Goal: Information Seeking & Learning: Find specific fact

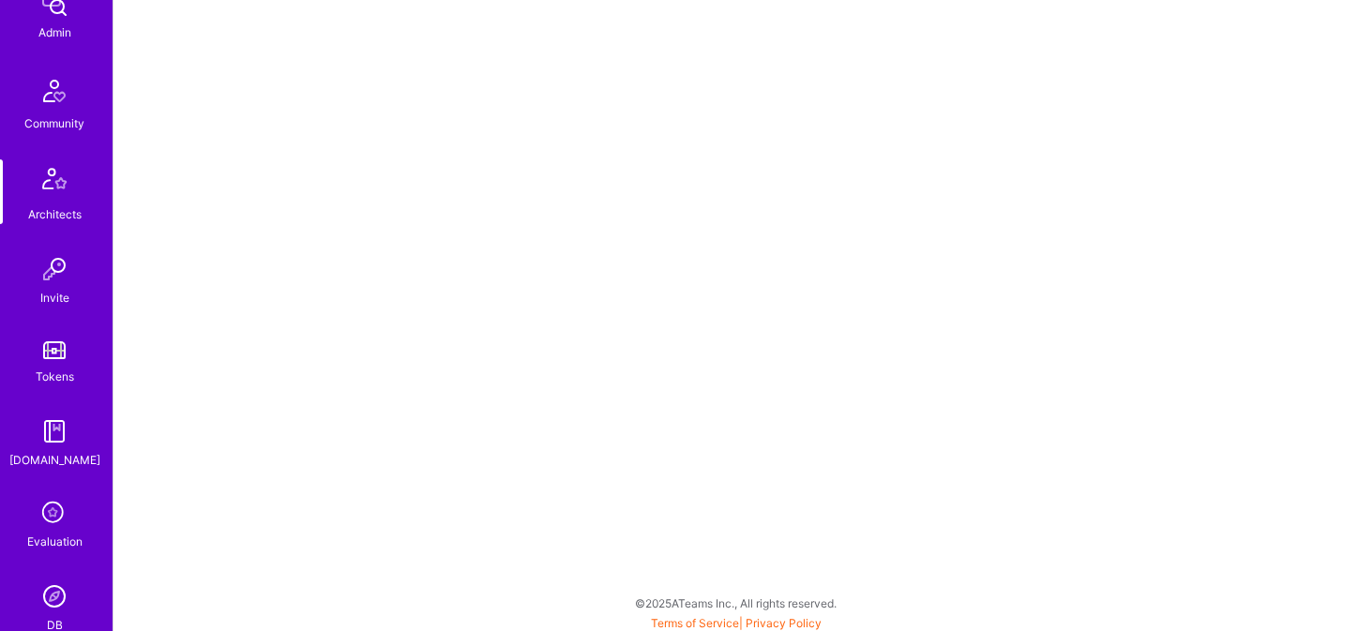
scroll to position [414, 0]
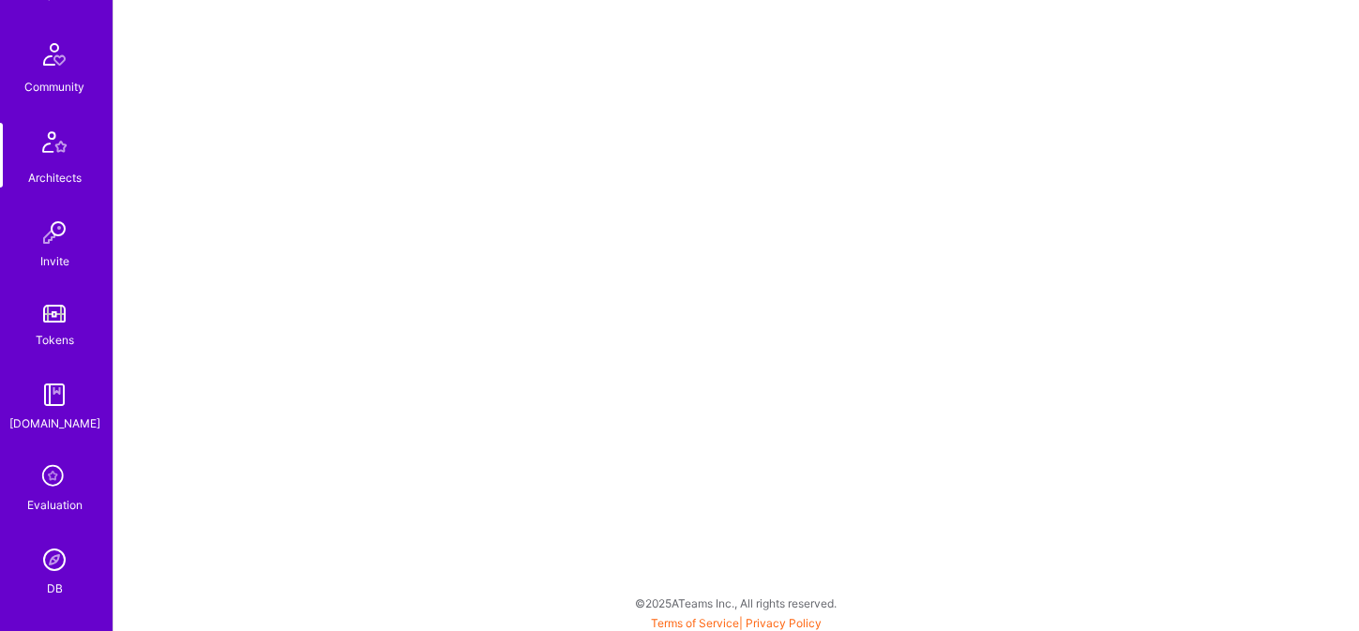
click at [60, 546] on img at bounding box center [55, 560] width 38 height 38
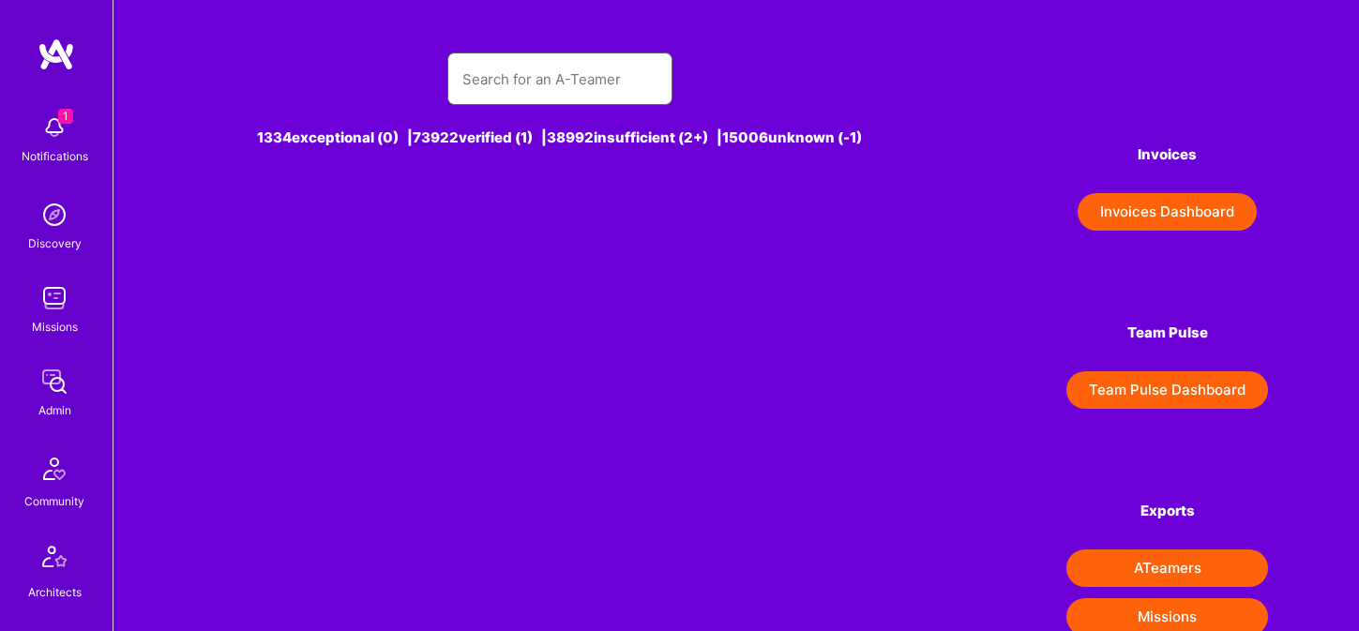
click at [514, 90] on input "text" at bounding box center [559, 79] width 195 height 48
paste input "[PERSON_NAME]"
type input "[PERSON_NAME]"
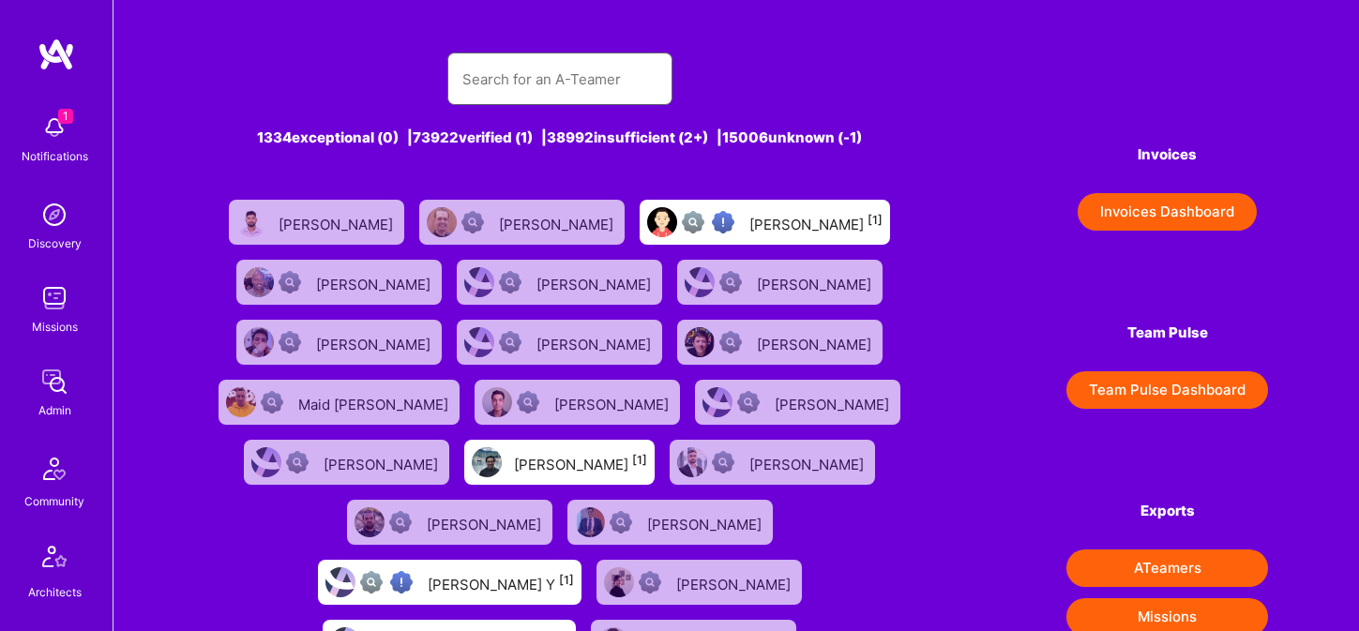
click at [558, 92] on input "text" at bounding box center [559, 79] width 195 height 48
type input "v"
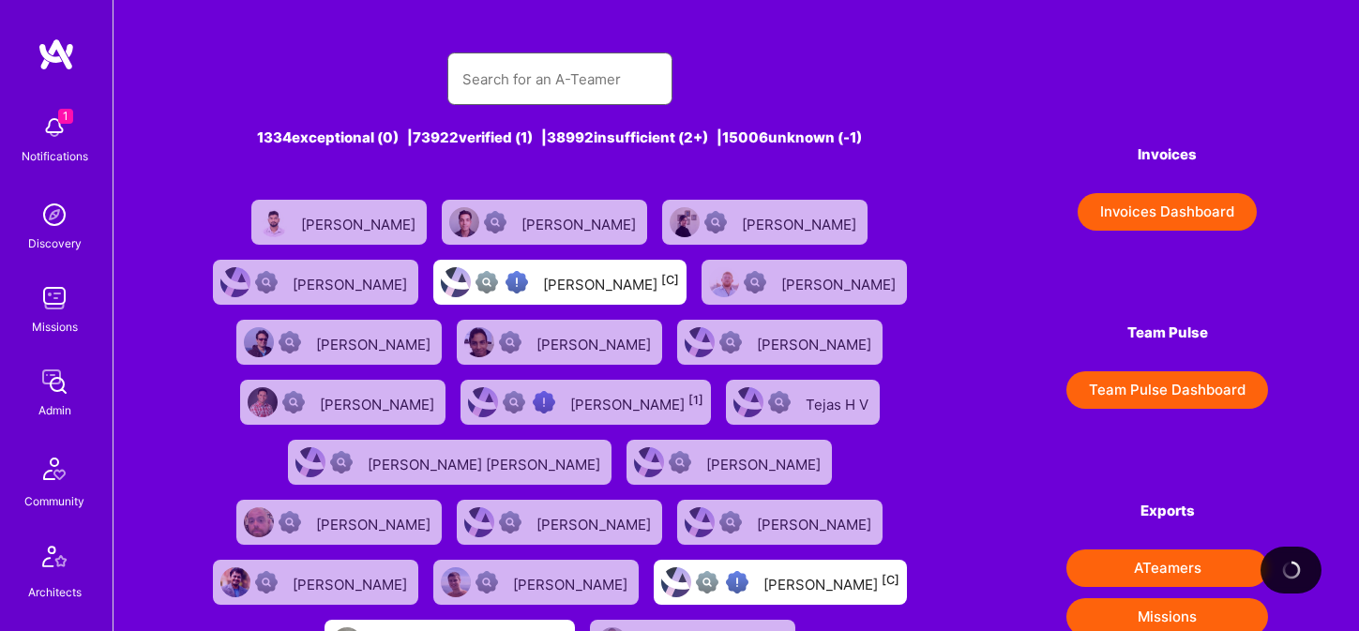
paste input "[PERSON_NAME]"
type input "[PERSON_NAME]"
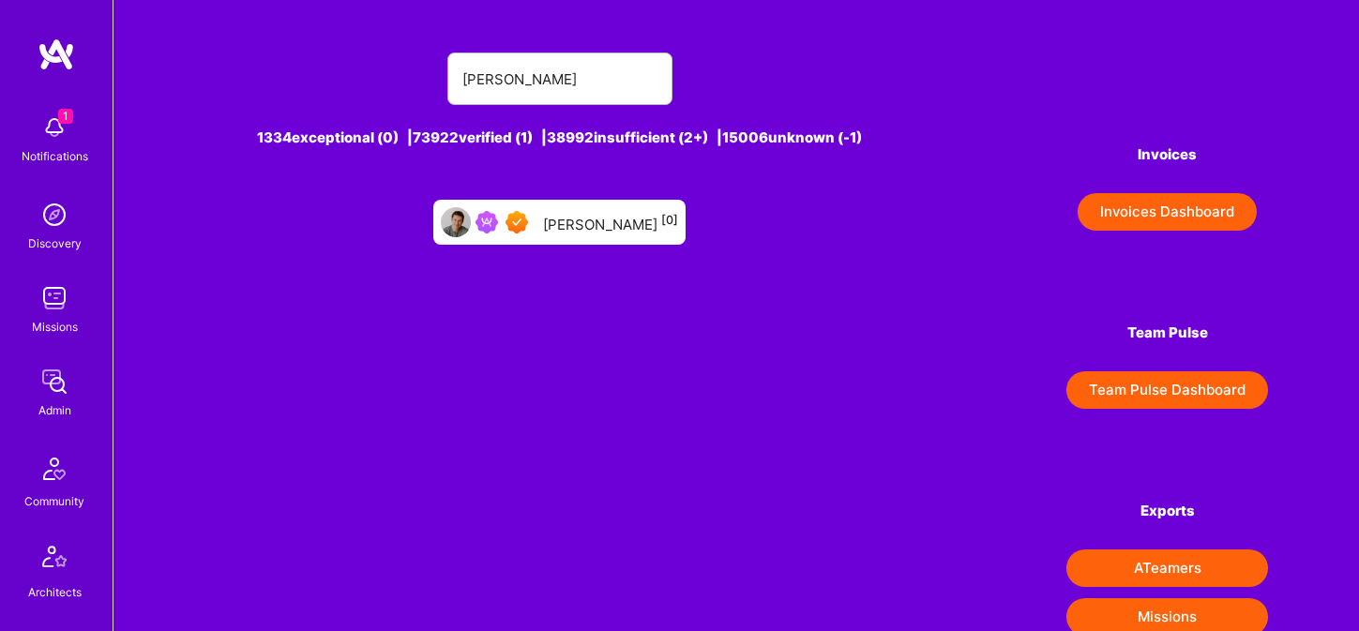
click at [599, 224] on div "[PERSON_NAME] [0]" at bounding box center [610, 222] width 135 height 24
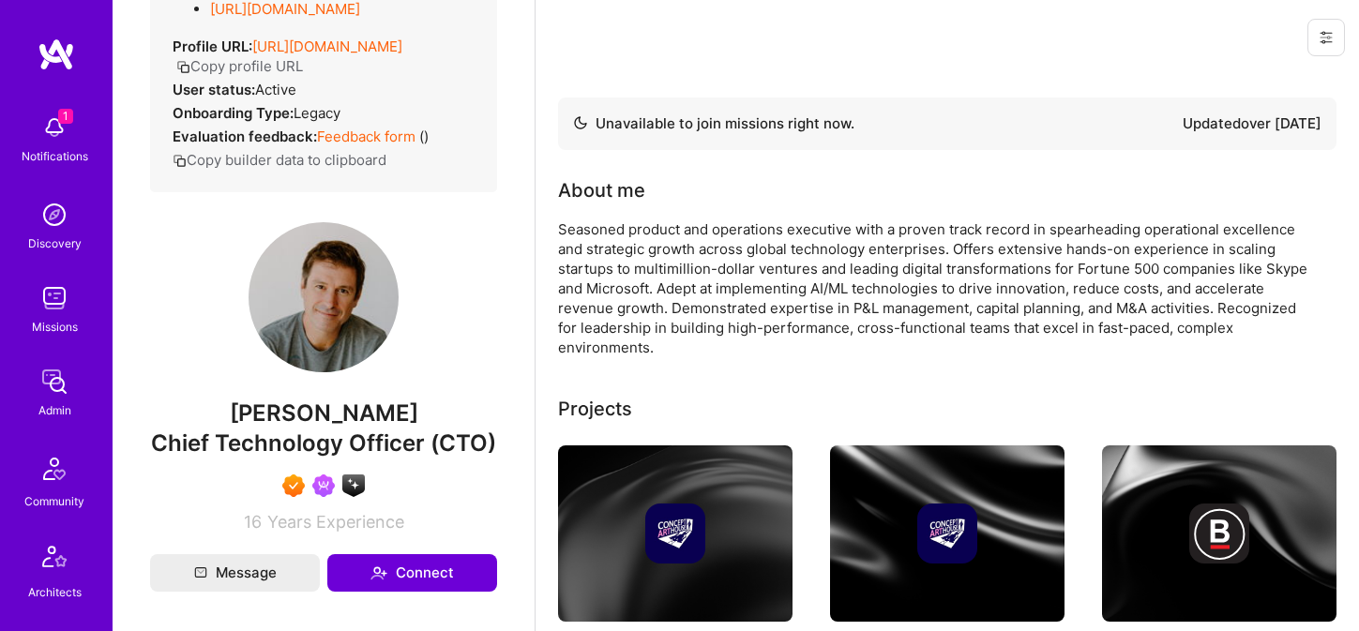
scroll to position [307, 0]
